Goal: Obtain resource: Download file/media

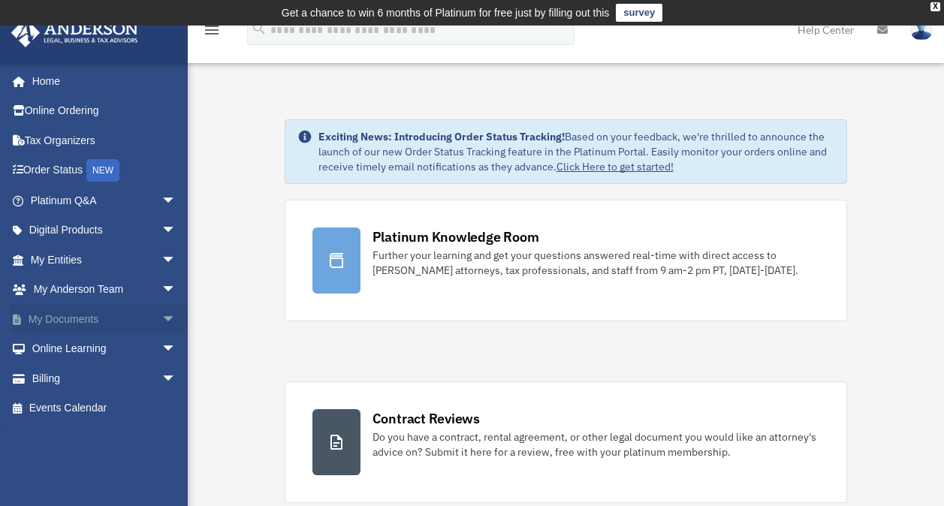
click at [83, 315] on link "My Documents arrow_drop_down" at bounding box center [105, 319] width 188 height 30
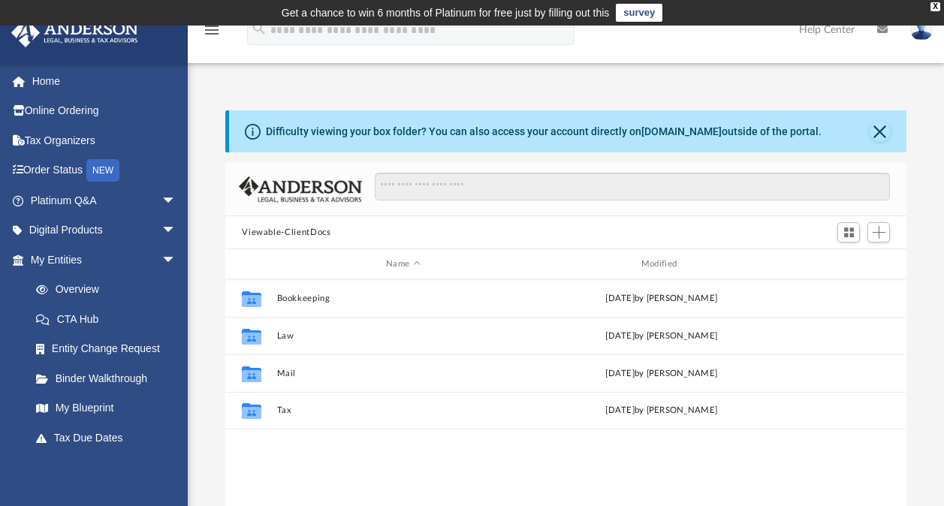
scroll to position [330, 669]
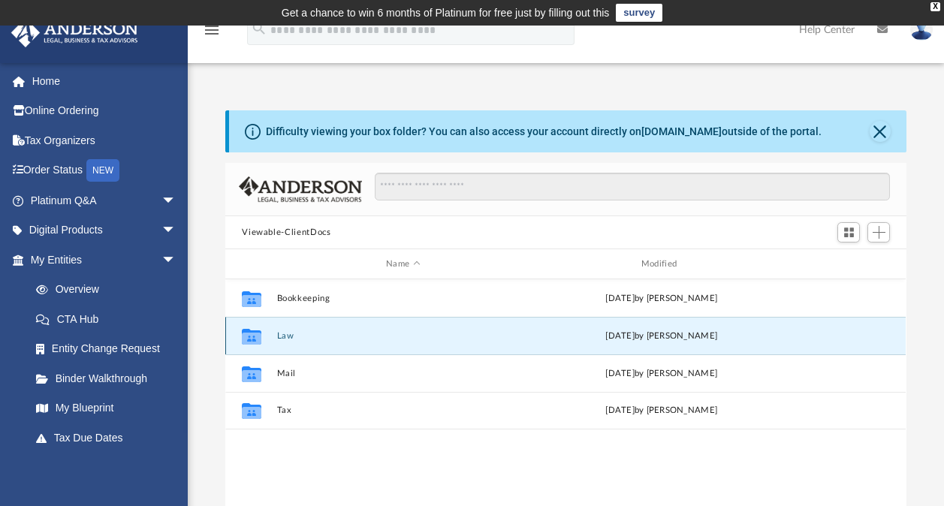
click at [294, 331] on button "Law" at bounding box center [403, 336] width 252 height 10
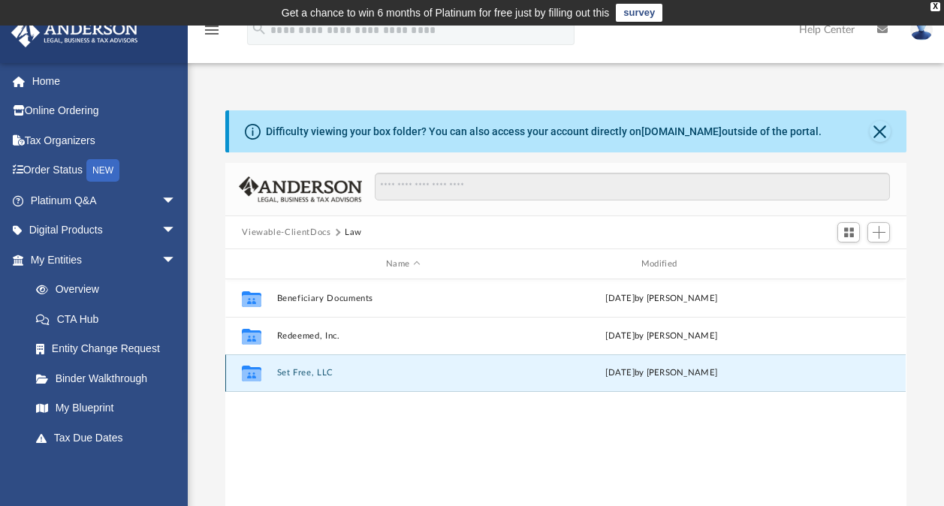
click at [287, 372] on button "Set Free, LLC" at bounding box center [403, 373] width 252 height 10
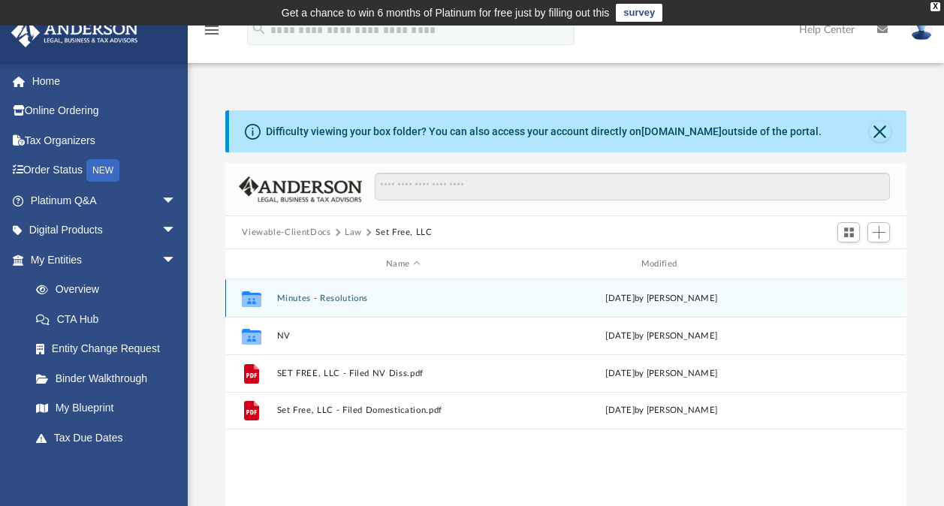
click at [324, 291] on div "Collaborated Folder Minutes - Resolutions Tue Jun 17 2025 by Charlestine Webb" at bounding box center [565, 298] width 680 height 38
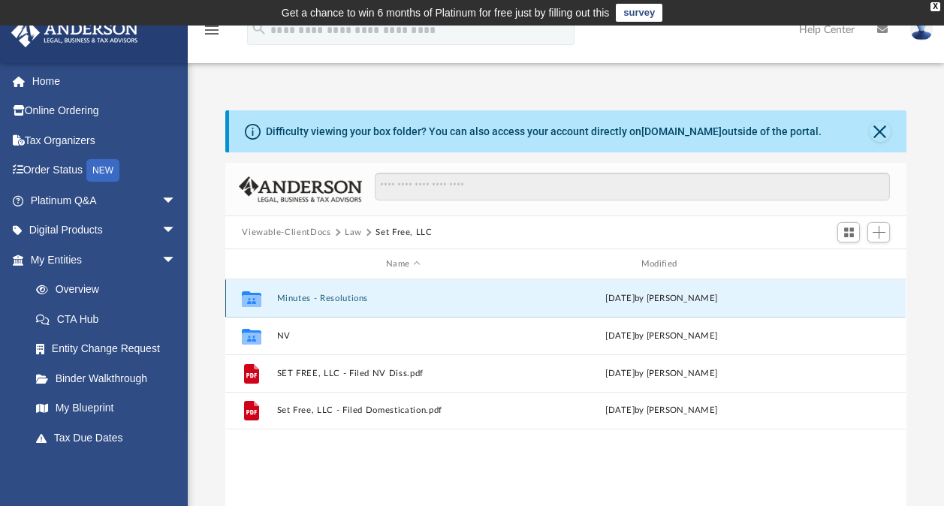
click at [317, 294] on button "Minutes - Resolutions" at bounding box center [403, 299] width 252 height 10
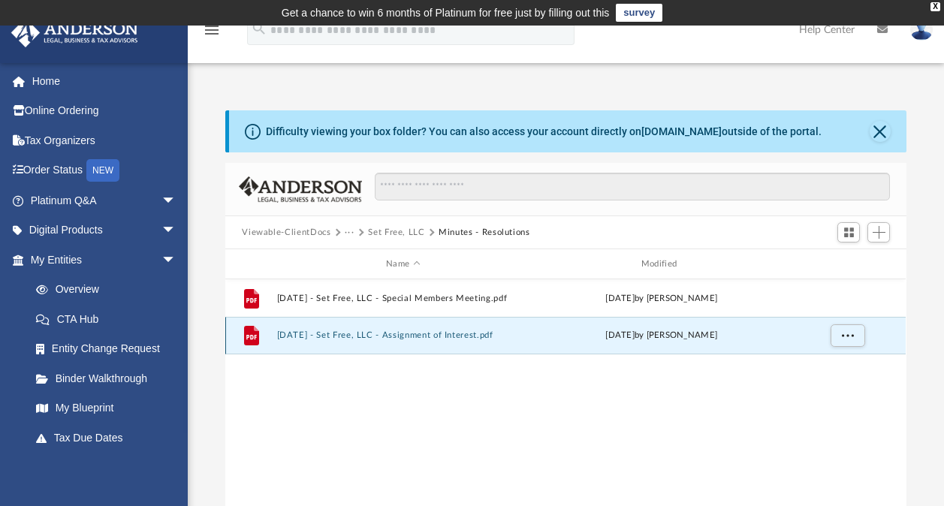
click at [430, 333] on button "2025.06.09 - Set Free, LLC - Assignment of Interest.pdf" at bounding box center [403, 335] width 252 height 10
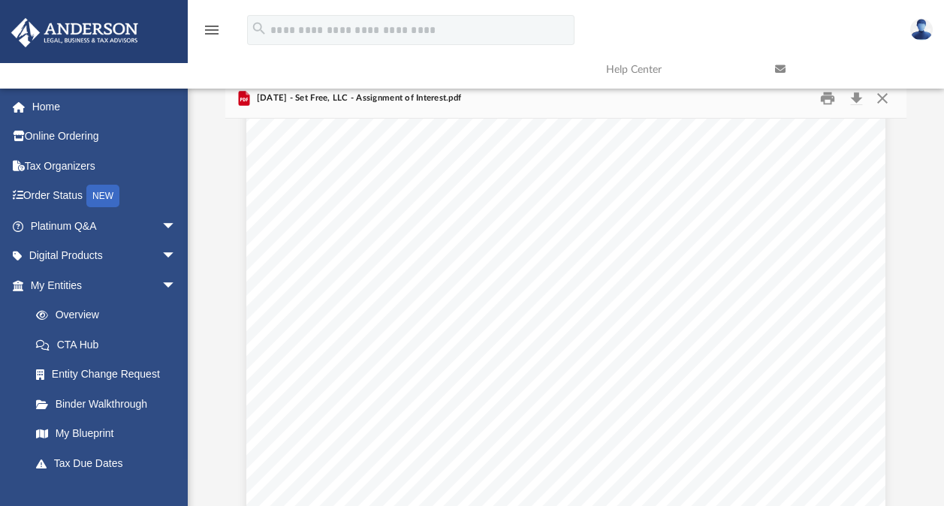
scroll to position [0, 0]
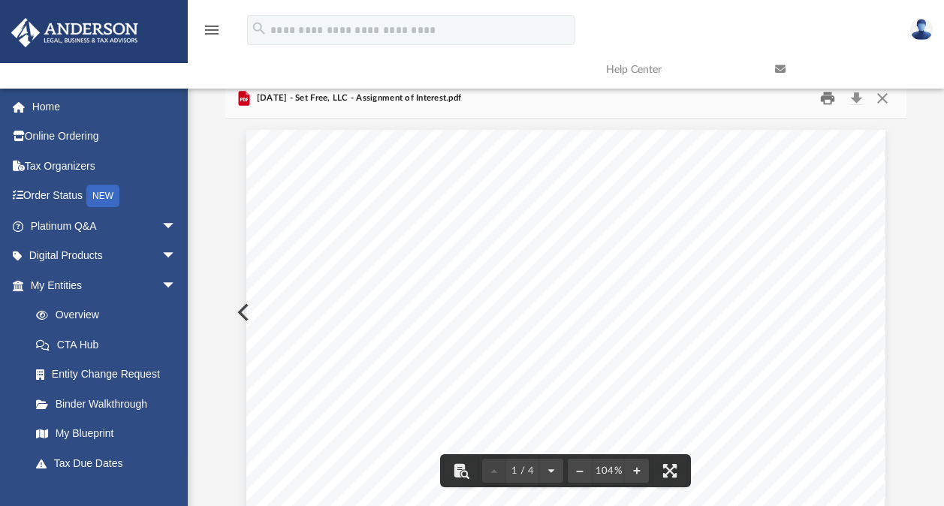
click at [830, 101] on button "Print" at bounding box center [828, 98] width 30 height 23
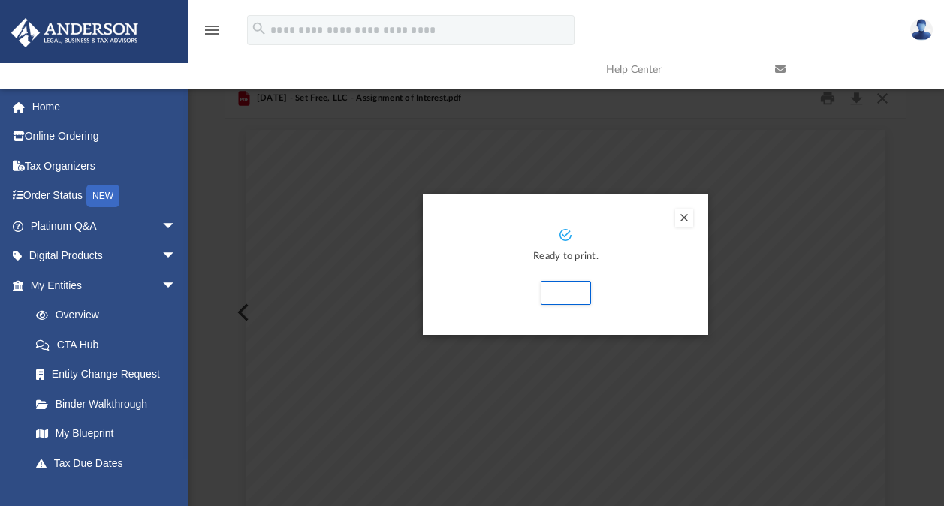
click at [678, 220] on button "Preview" at bounding box center [684, 218] width 18 height 18
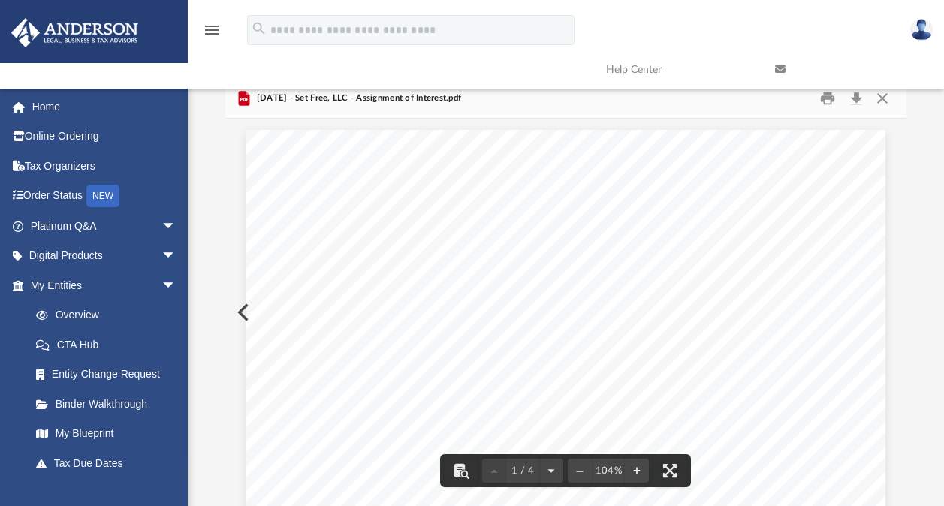
click at [822, 98] on link at bounding box center [848, 69] width 169 height 59
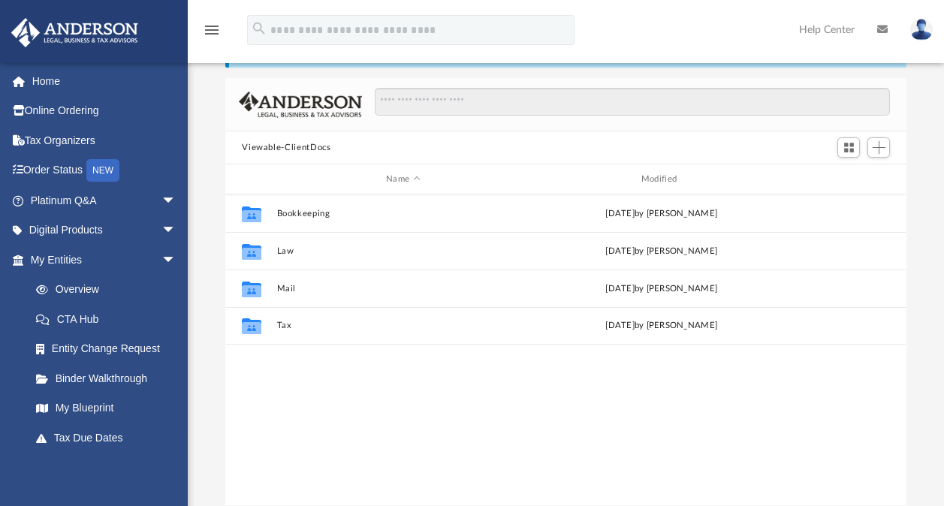
scroll to position [86, 0]
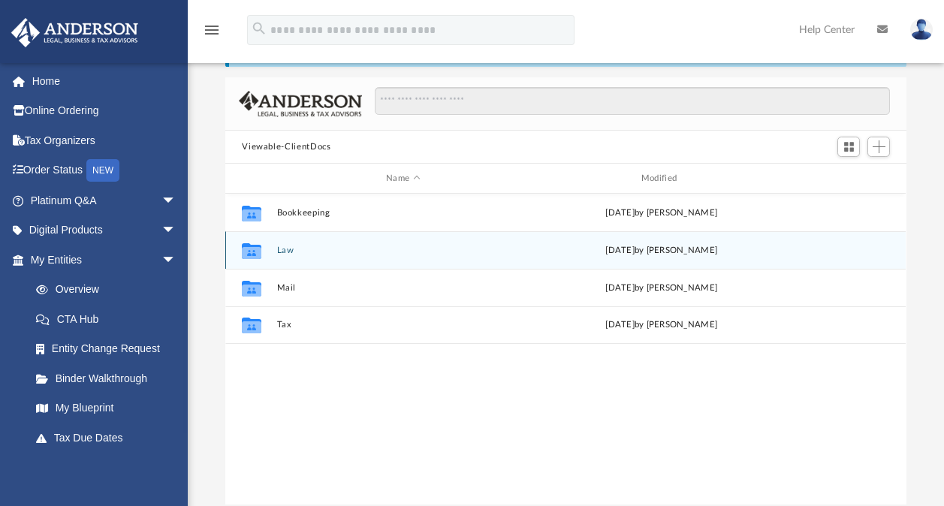
click at [286, 243] on div "Collaborated Folder Law [DATE] by [PERSON_NAME]" at bounding box center [565, 250] width 680 height 38
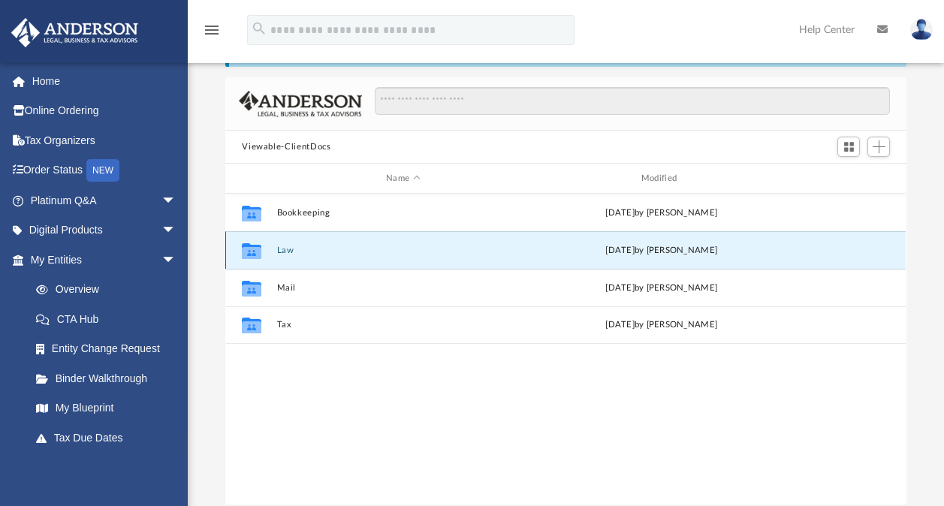
click at [286, 246] on button "Law" at bounding box center [403, 251] width 252 height 10
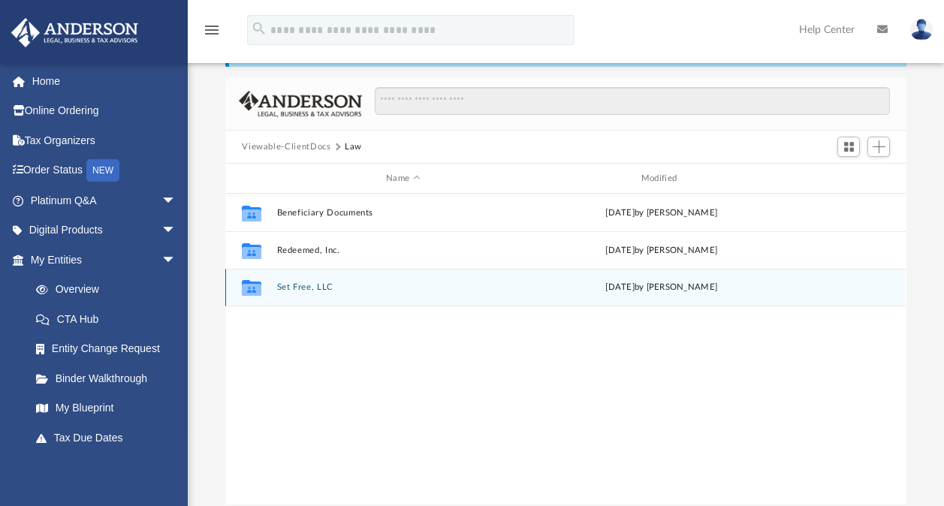
click at [295, 288] on button "Set Free, LLC" at bounding box center [403, 287] width 252 height 10
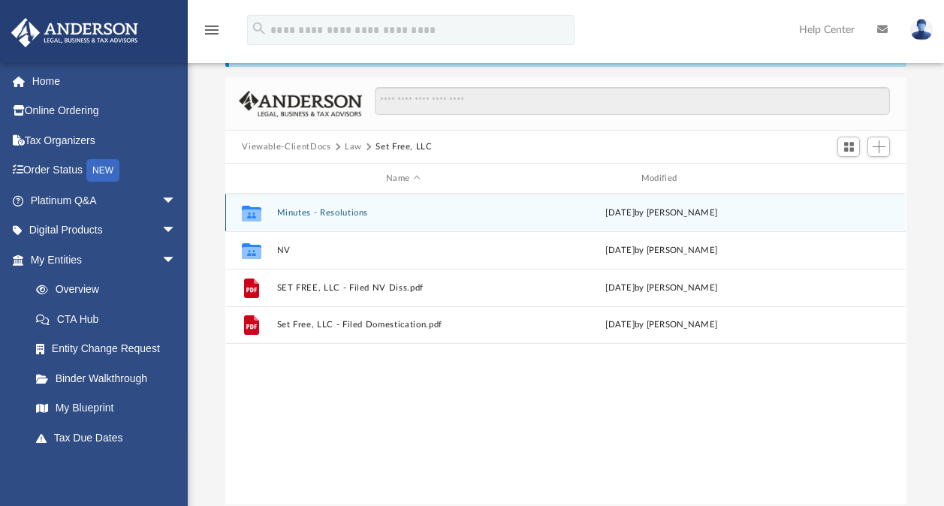
click at [310, 208] on button "Minutes - Resolutions" at bounding box center [403, 213] width 252 height 10
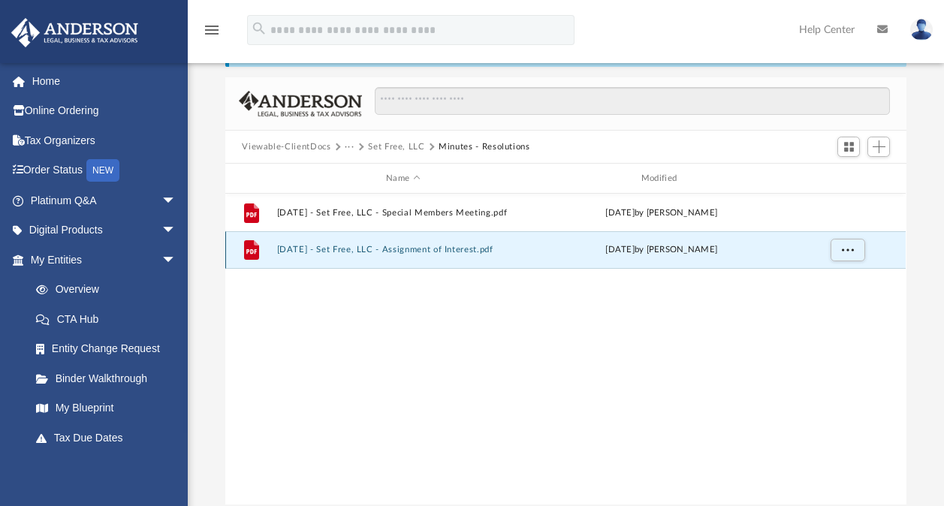
click at [318, 250] on button "2025.06.09 - Set Free, LLC - Assignment of Interest.pdf" at bounding box center [403, 250] width 252 height 10
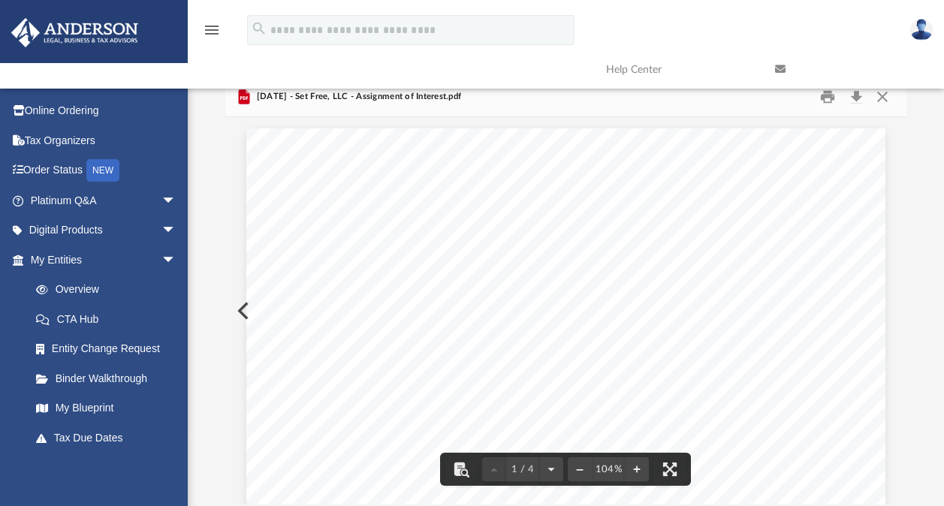
click at [828, 90] on link at bounding box center [848, 69] width 169 height 59
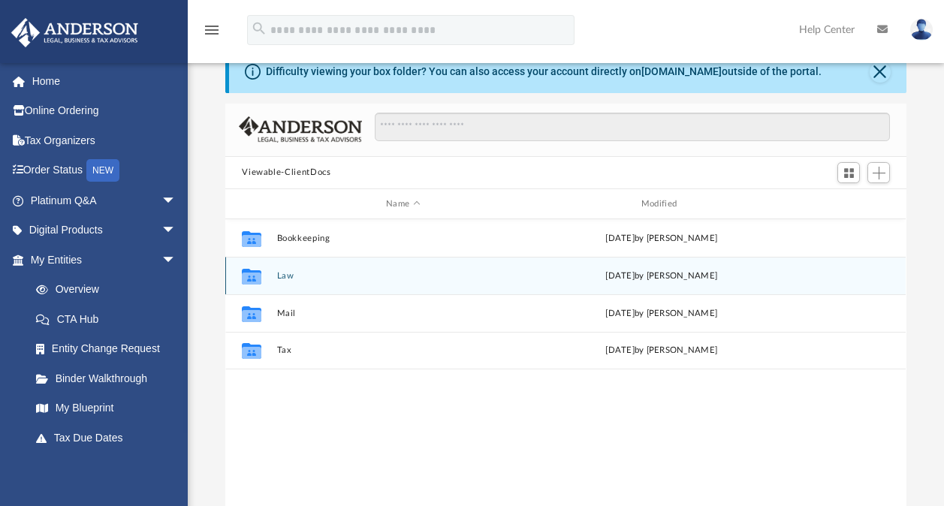
scroll to position [59, 0]
click at [290, 273] on button "Law" at bounding box center [403, 277] width 252 height 10
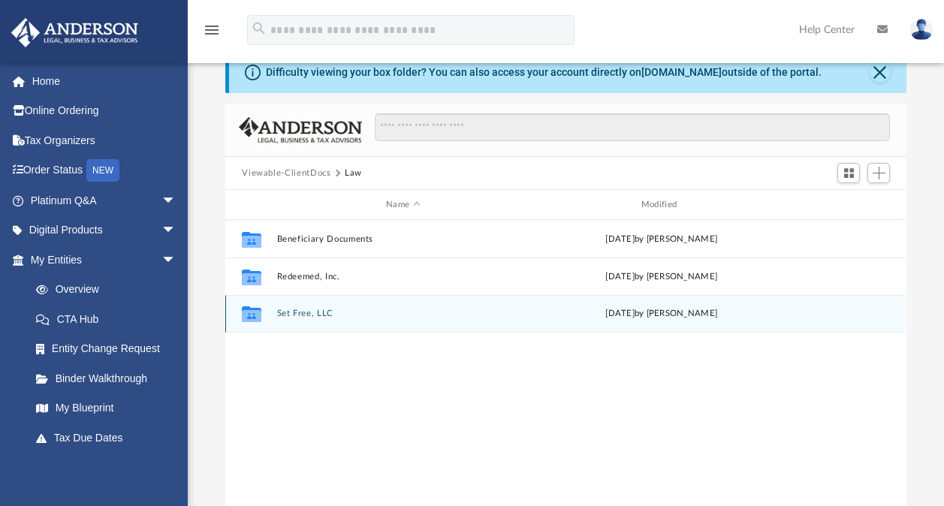
click at [294, 314] on button "Set Free, LLC" at bounding box center [403, 314] width 252 height 10
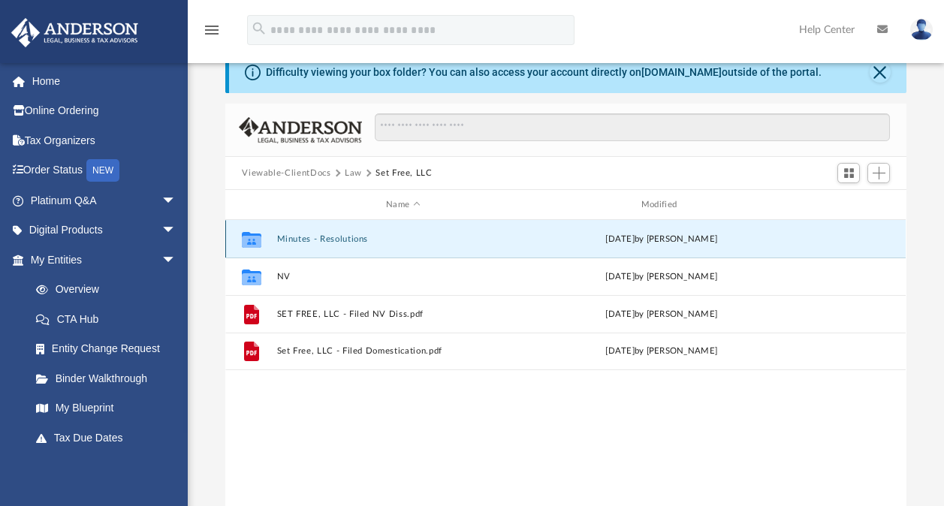
click at [318, 237] on button "Minutes - Resolutions" at bounding box center [403, 239] width 252 height 10
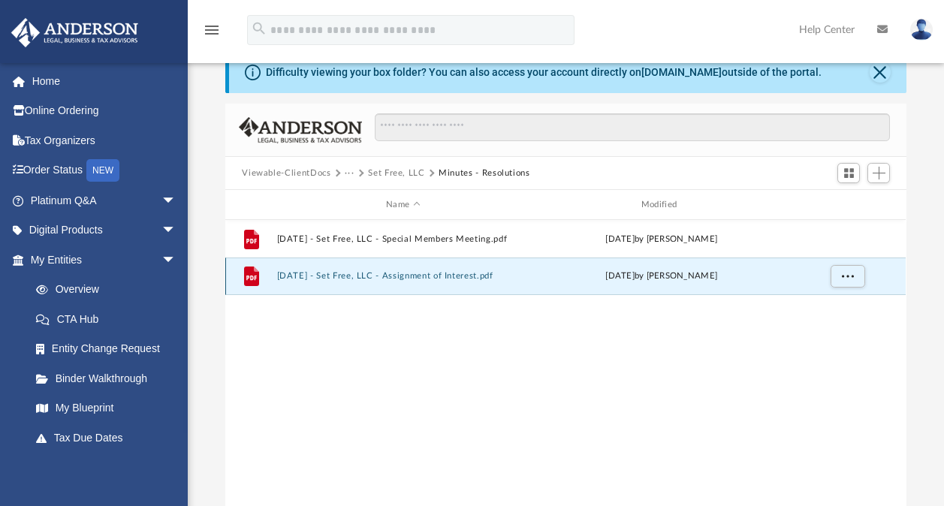
click at [400, 276] on button "2025.06.09 - Set Free, LLC - Assignment of Interest.pdf" at bounding box center [403, 276] width 252 height 10
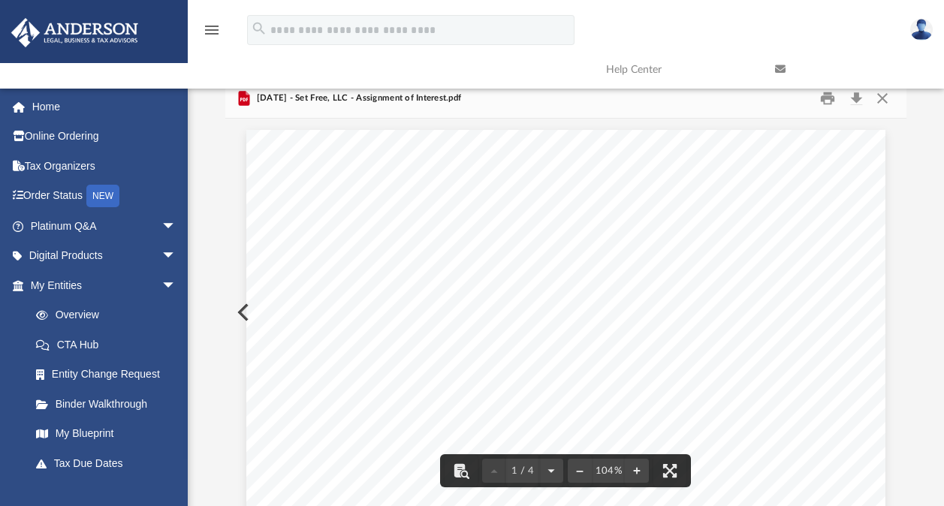
scroll to position [0, 0]
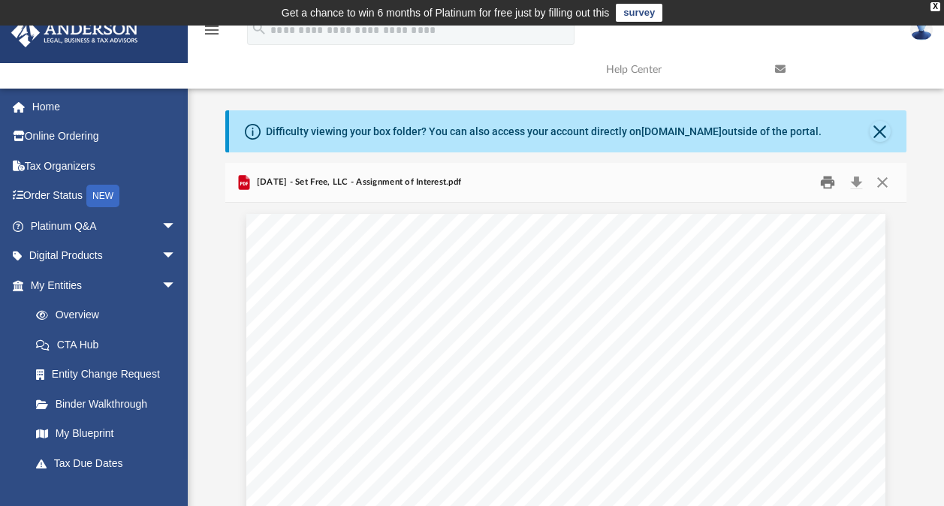
click at [824, 180] on button "Print" at bounding box center [828, 182] width 30 height 23
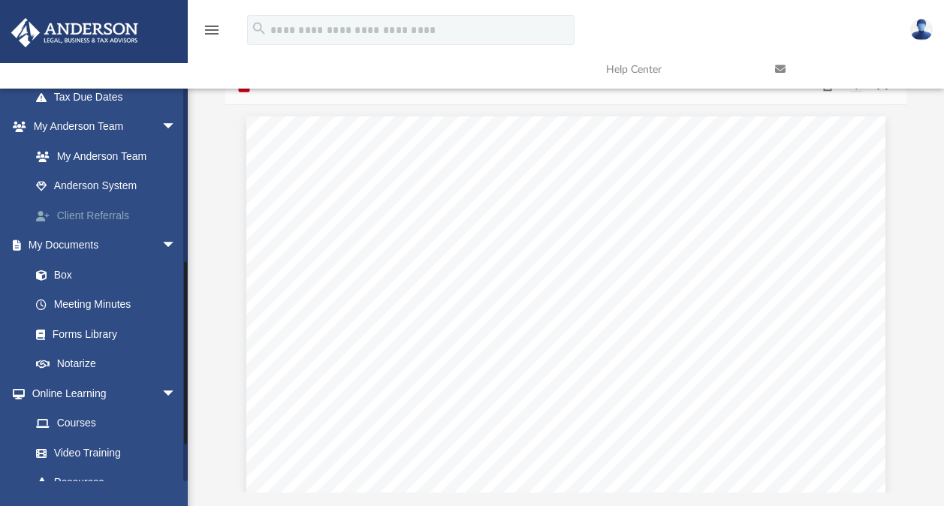
scroll to position [366, 0]
click at [62, 273] on link "Box" at bounding box center [110, 276] width 178 height 30
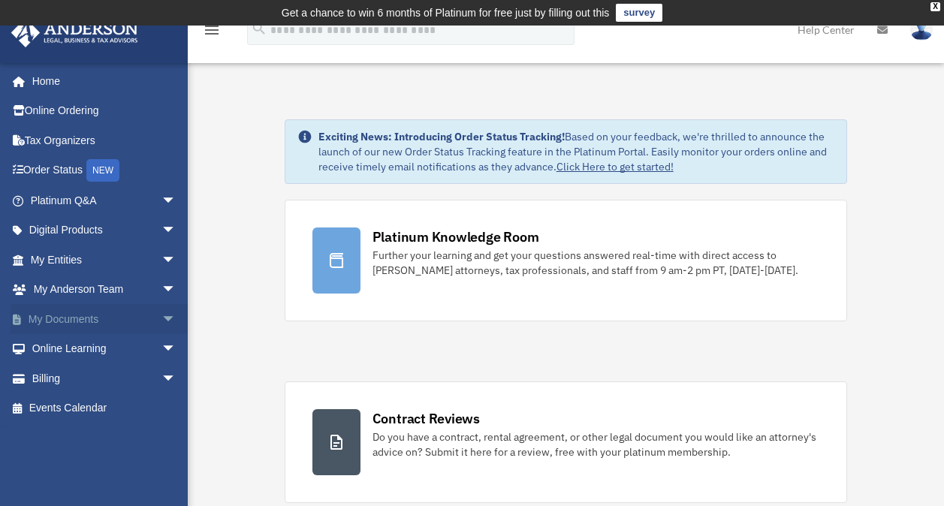
click at [63, 313] on link "My Documents arrow_drop_down" at bounding box center [105, 319] width 188 height 30
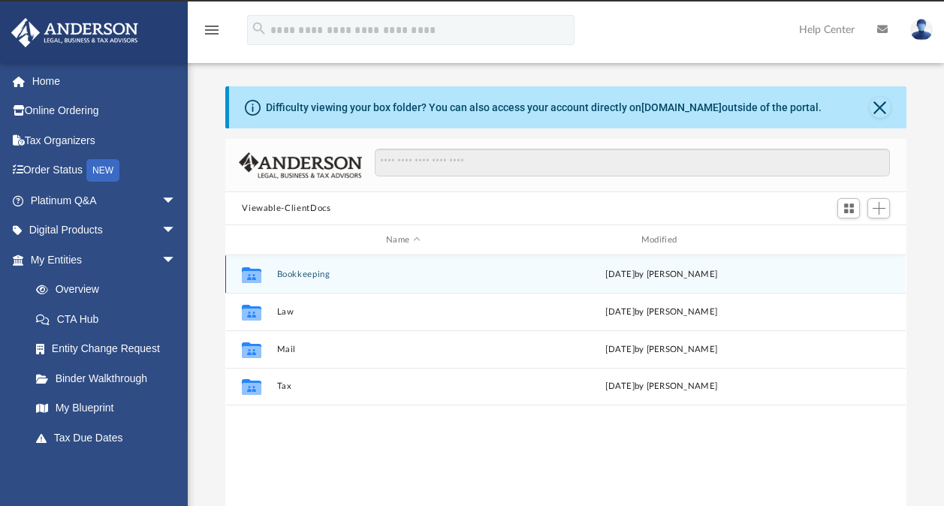
scroll to position [330, 669]
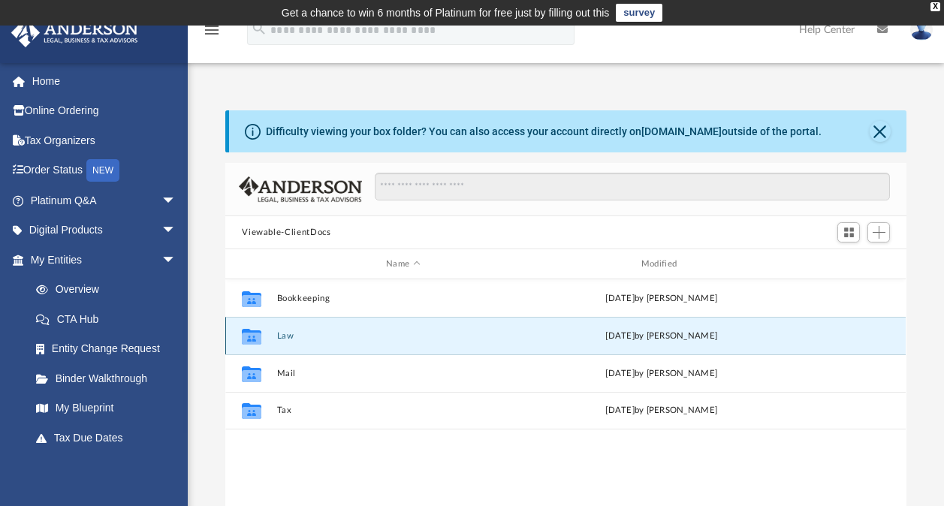
click at [283, 333] on button "Law" at bounding box center [403, 336] width 252 height 10
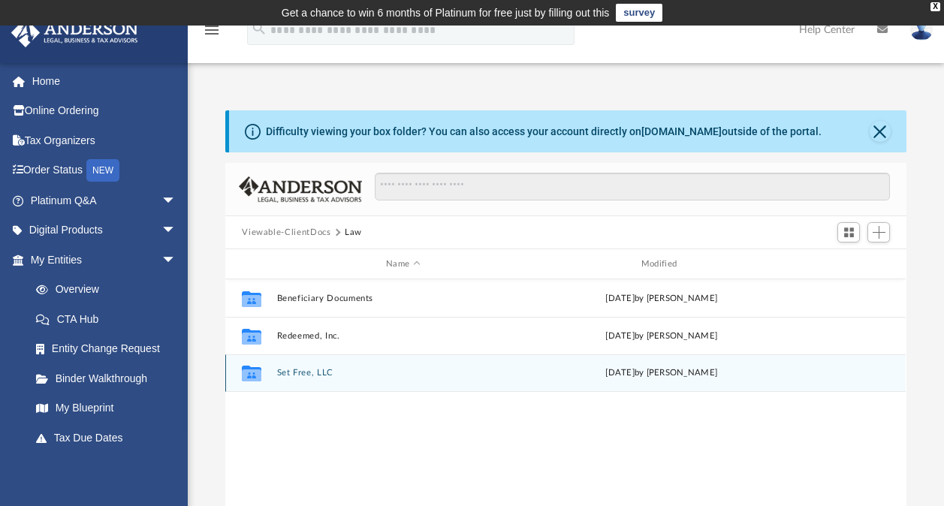
click at [293, 370] on button "Set Free, LLC" at bounding box center [403, 373] width 252 height 10
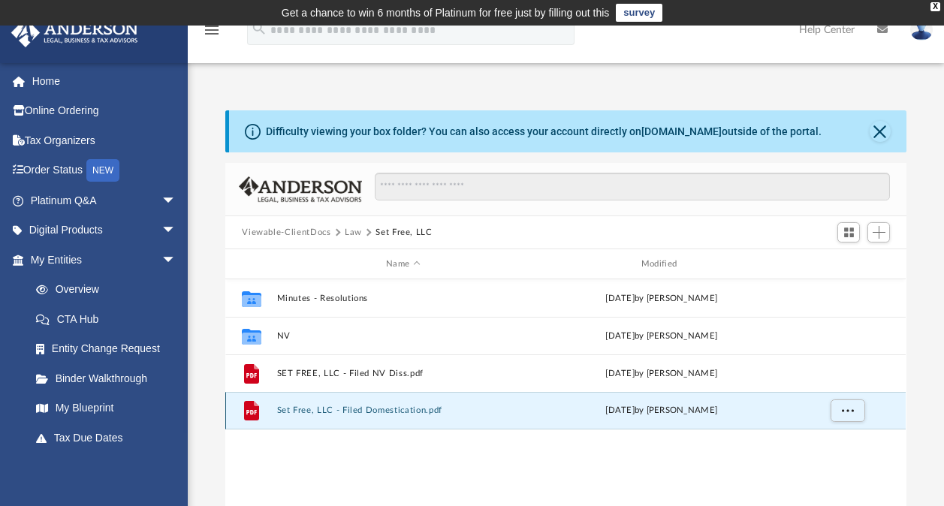
click at [313, 409] on button "Set Free, LLC - Filed Domestication.pdf" at bounding box center [403, 411] width 252 height 10
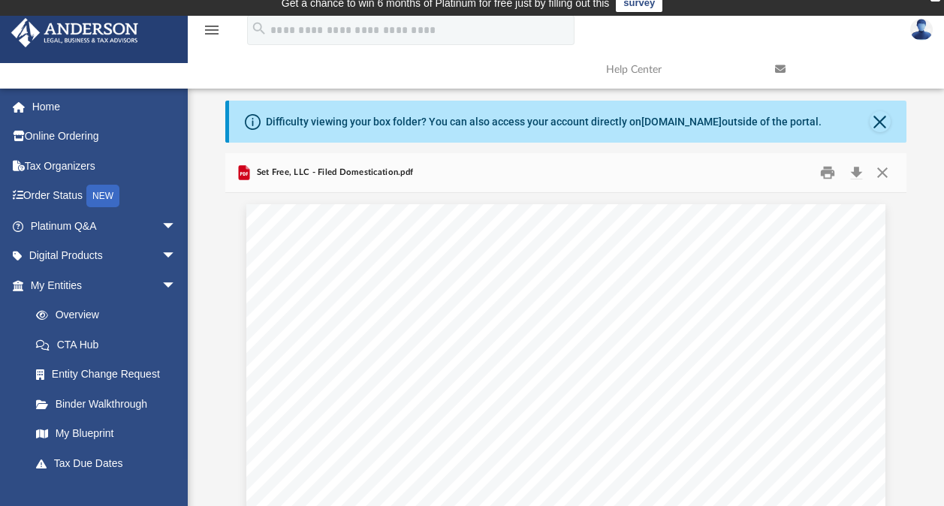
scroll to position [0, 0]
